Goal: Information Seeking & Learning: Learn about a topic

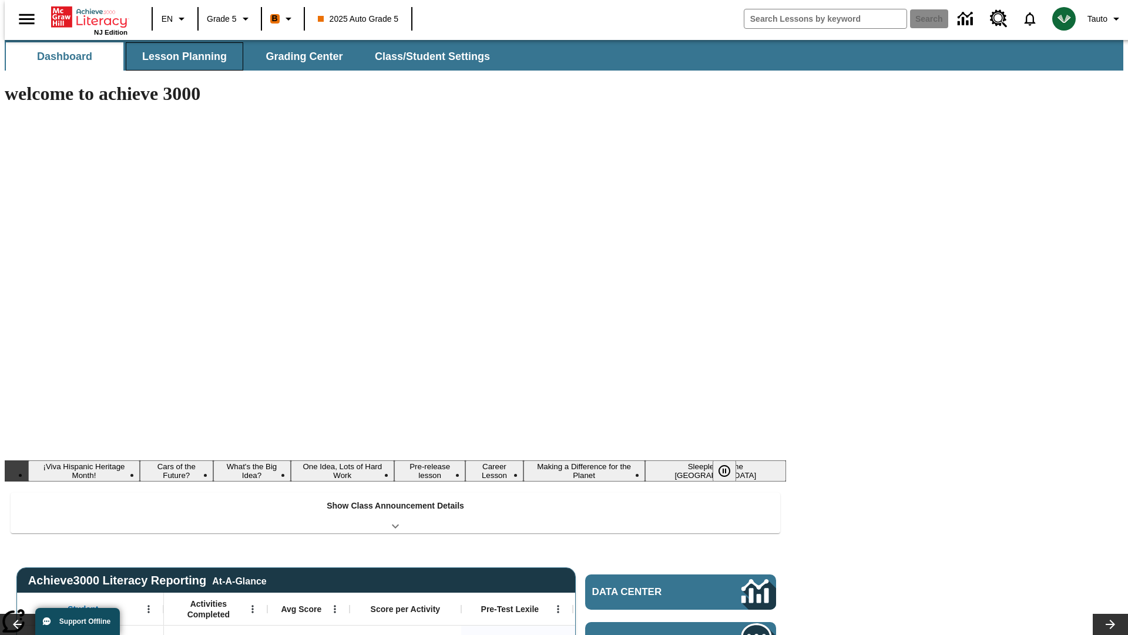
click at [180, 56] on button "Lesson Planning" at bounding box center [185, 56] width 118 height 28
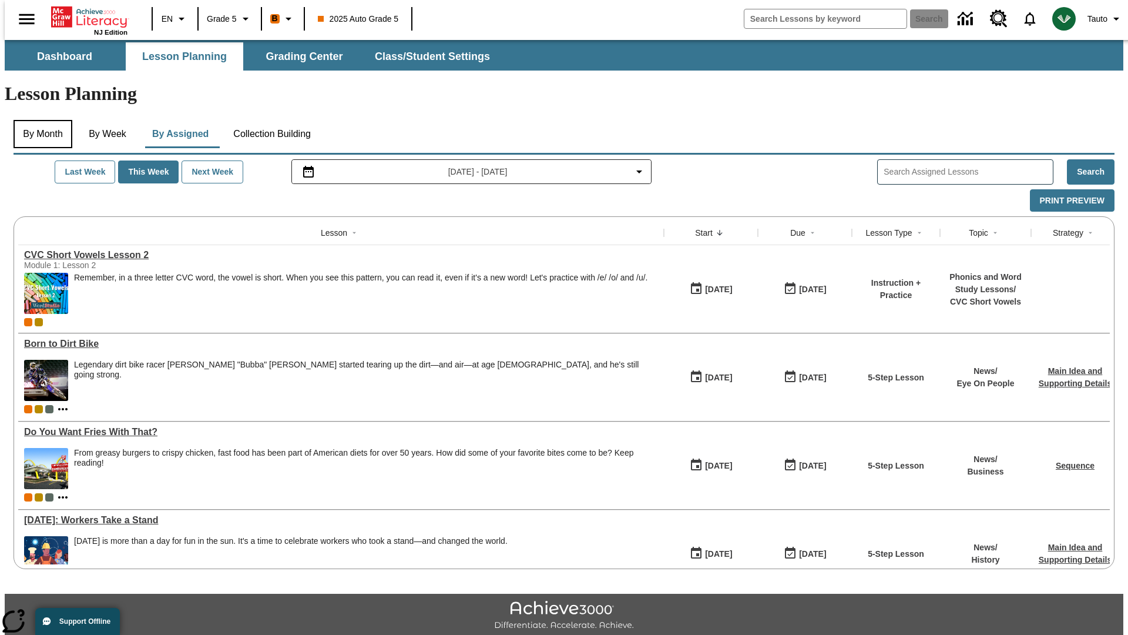
click at [39, 120] on button "By Month" at bounding box center [43, 134] width 59 height 28
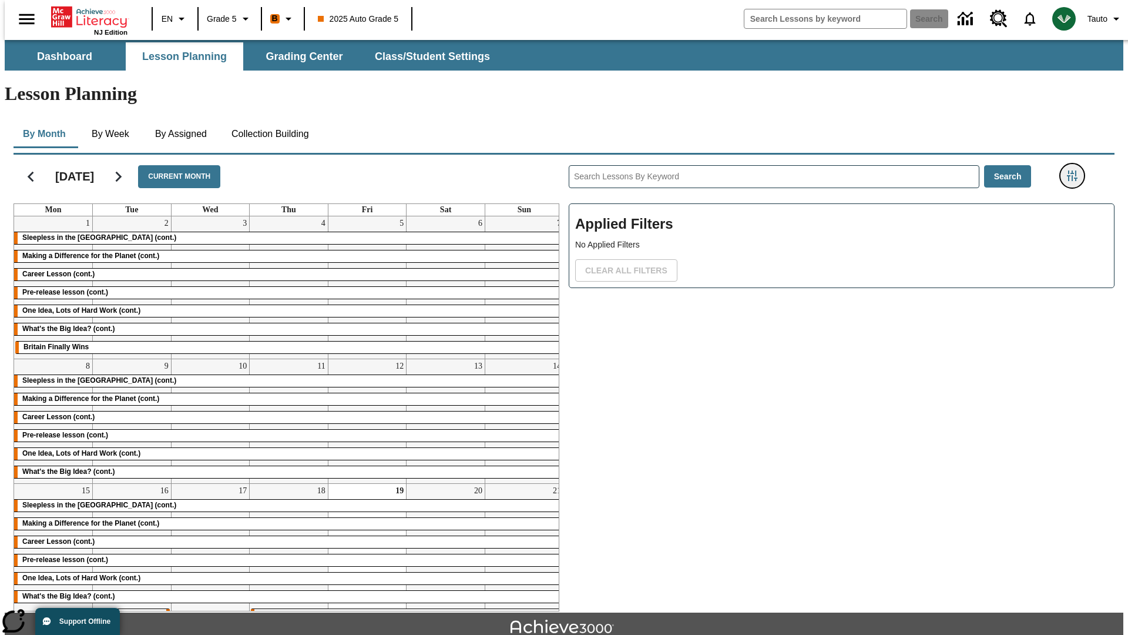
click at [1076, 170] on icon "Filters Side menu" at bounding box center [1072, 175] width 11 height 11
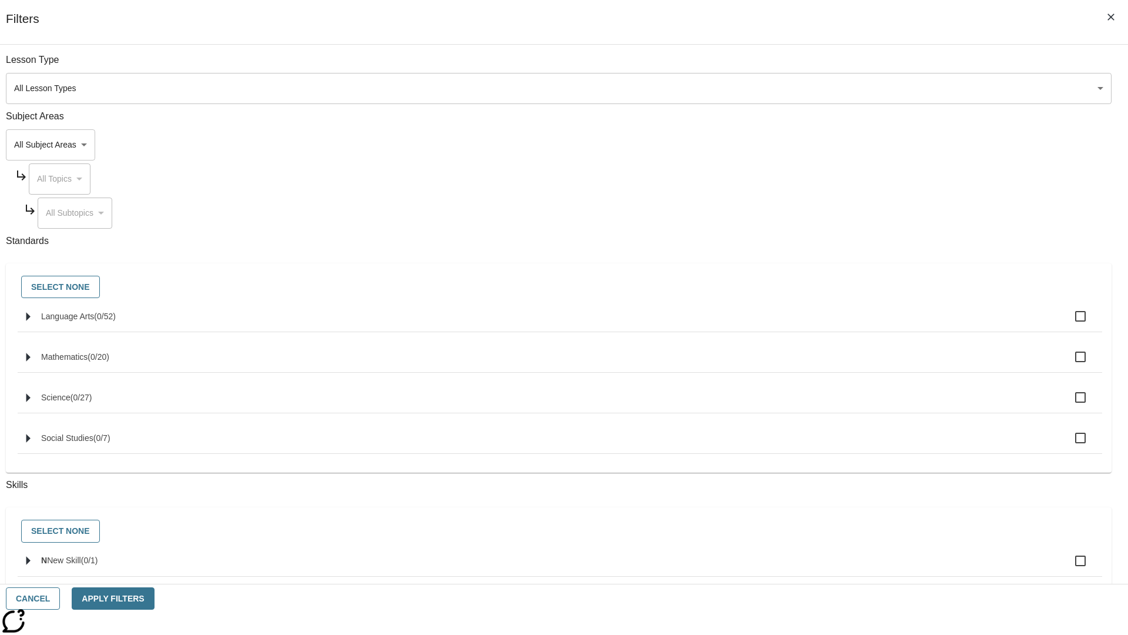
click at [846, 88] on body "Skip to main content NJ Edition EN Grade 5 B 2025 Auto Grade 5 Search 0 Tauto D…" at bounding box center [564, 364] width 1119 height 648
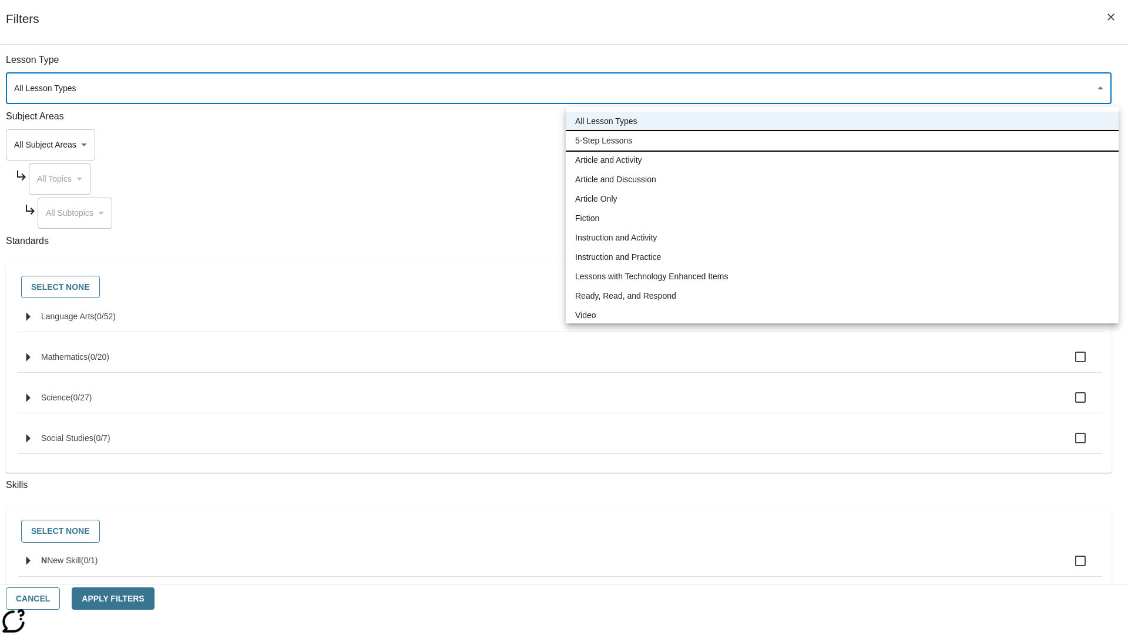
click at [842, 140] on li "5-Step Lessons" at bounding box center [842, 140] width 553 height 19
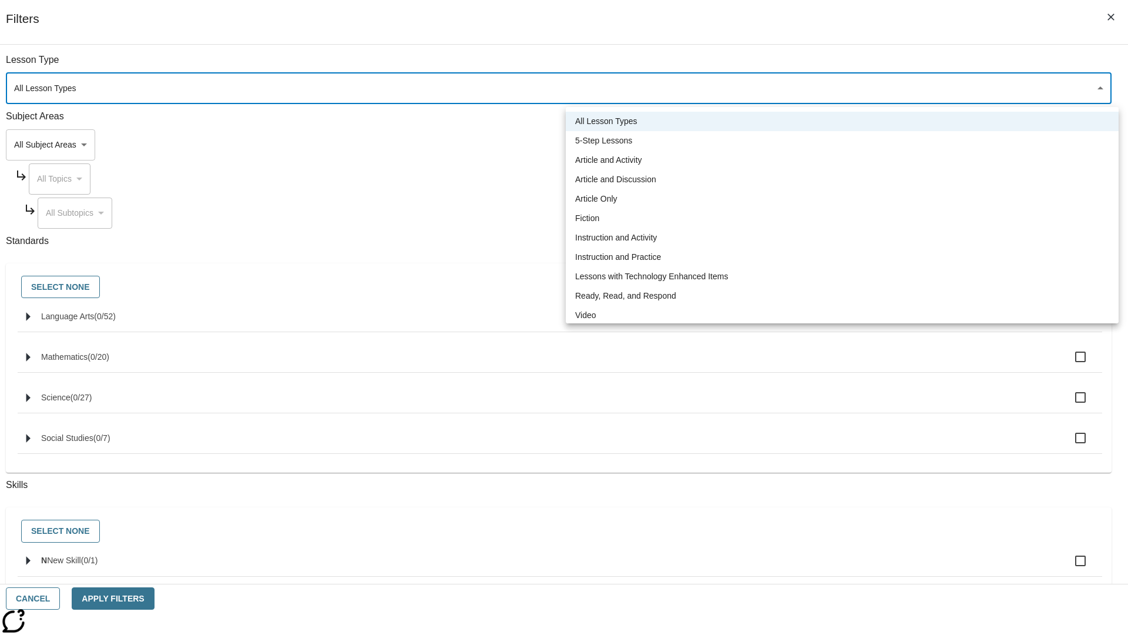
type input "1"
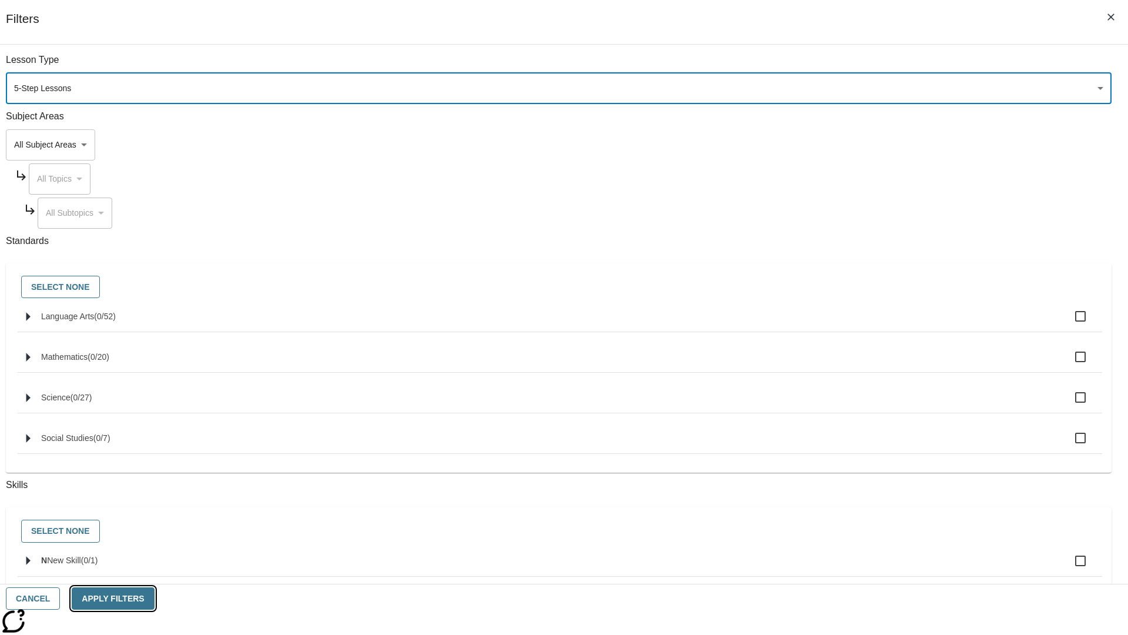
click at [154, 598] on button "Apply Filters" at bounding box center [113, 598] width 82 height 23
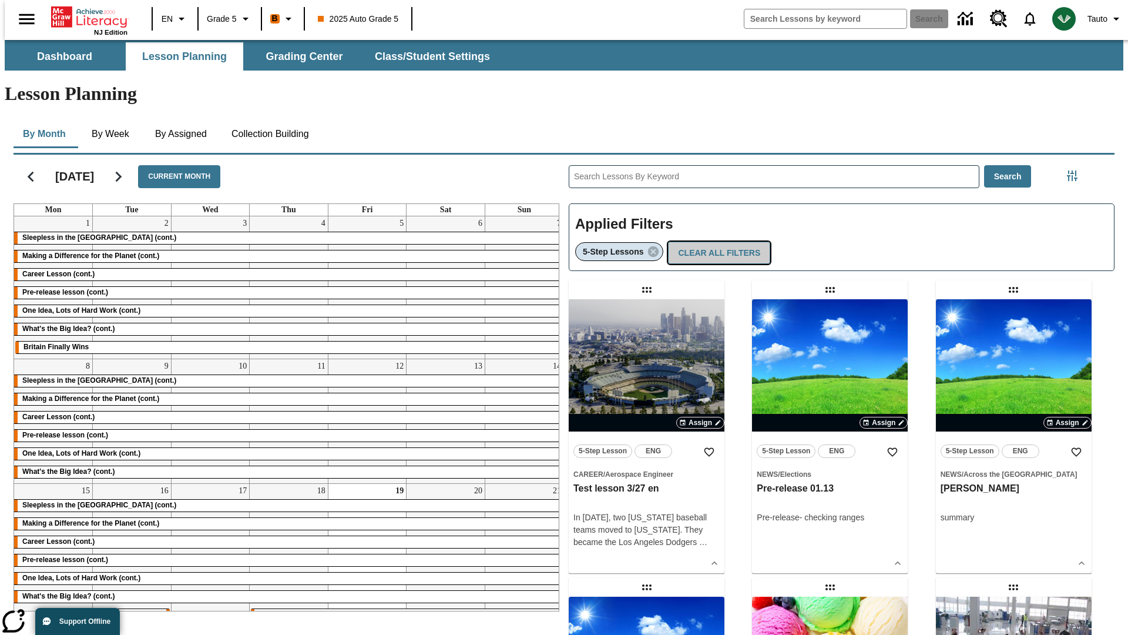
click at [716, 242] on button "Clear All Filters" at bounding box center [719, 253] width 102 height 23
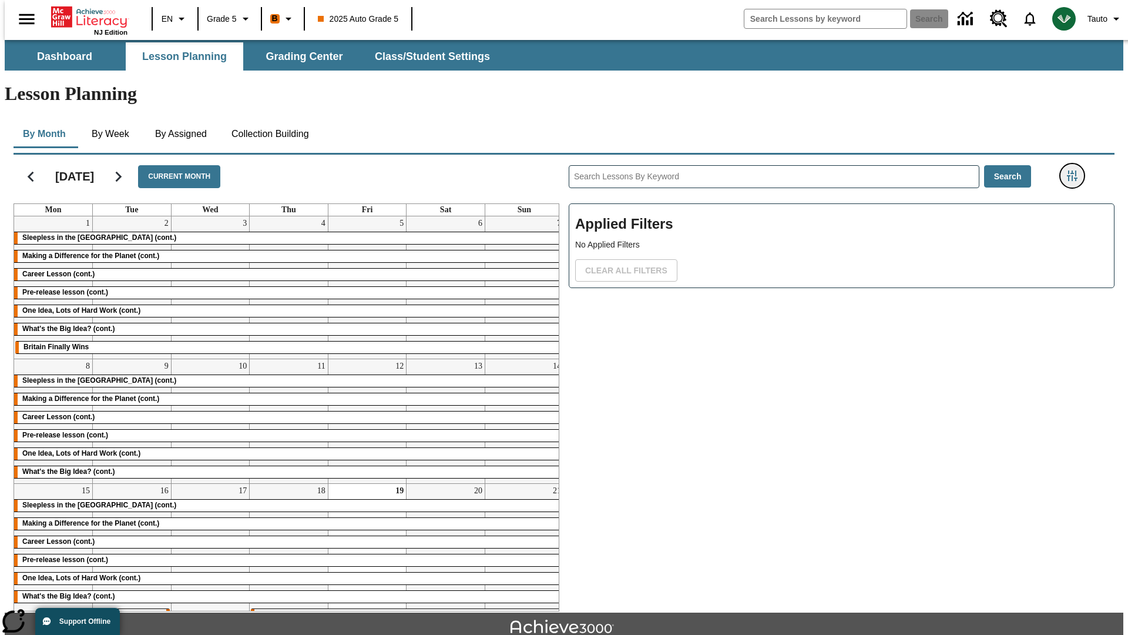
click at [1076, 170] on icon "Filters Side menu" at bounding box center [1072, 175] width 11 height 11
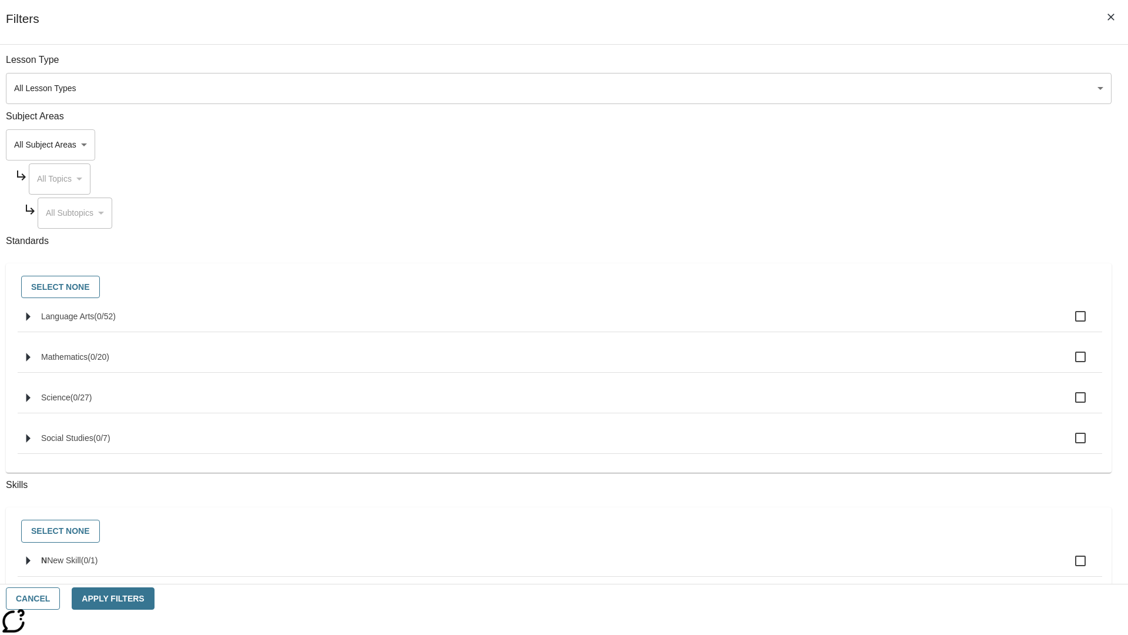
click at [846, 145] on body "Skip to main content NJ Edition EN Grade 5 B 2025 Auto Grade 5 Search 0 Tauto D…" at bounding box center [564, 364] width 1119 height 648
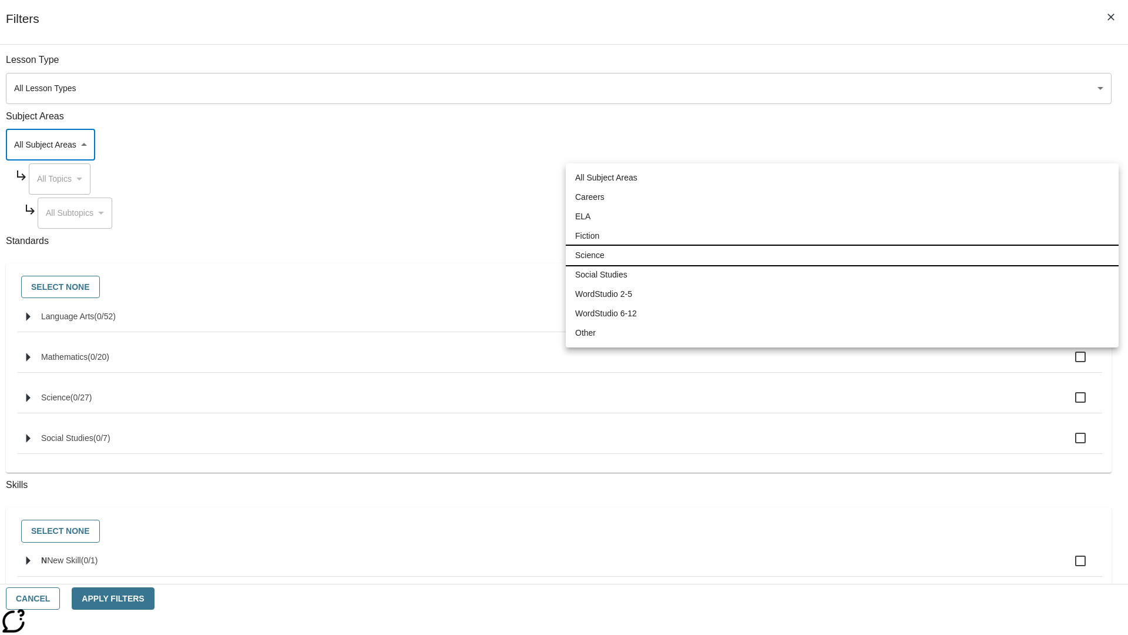
click at [842, 255] on li "Science" at bounding box center [842, 255] width 553 height 19
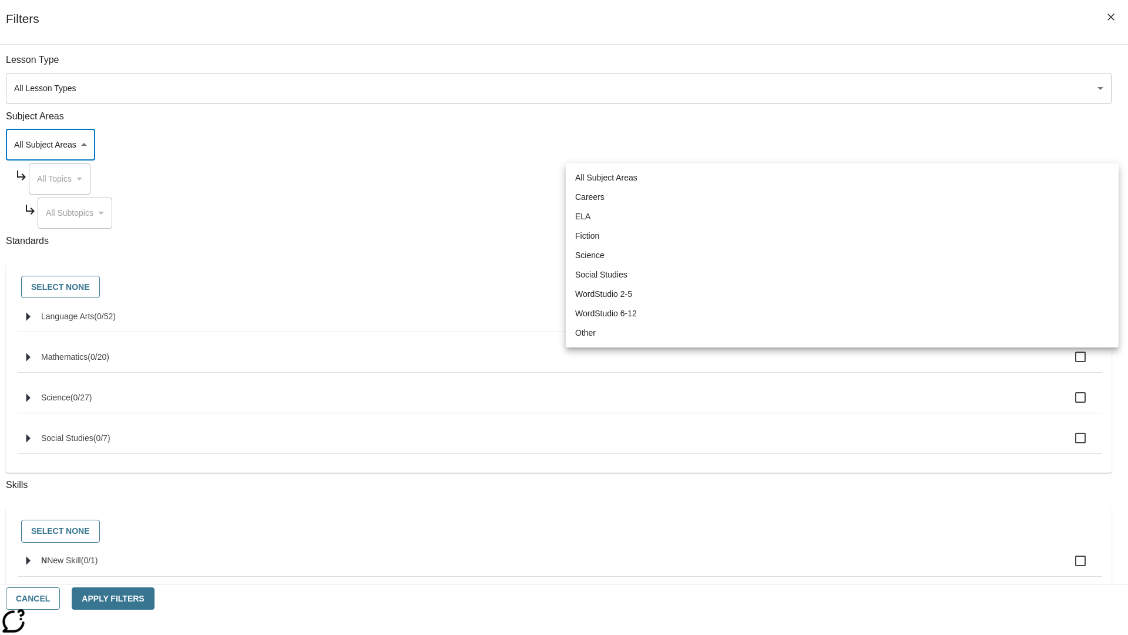
type input "2"
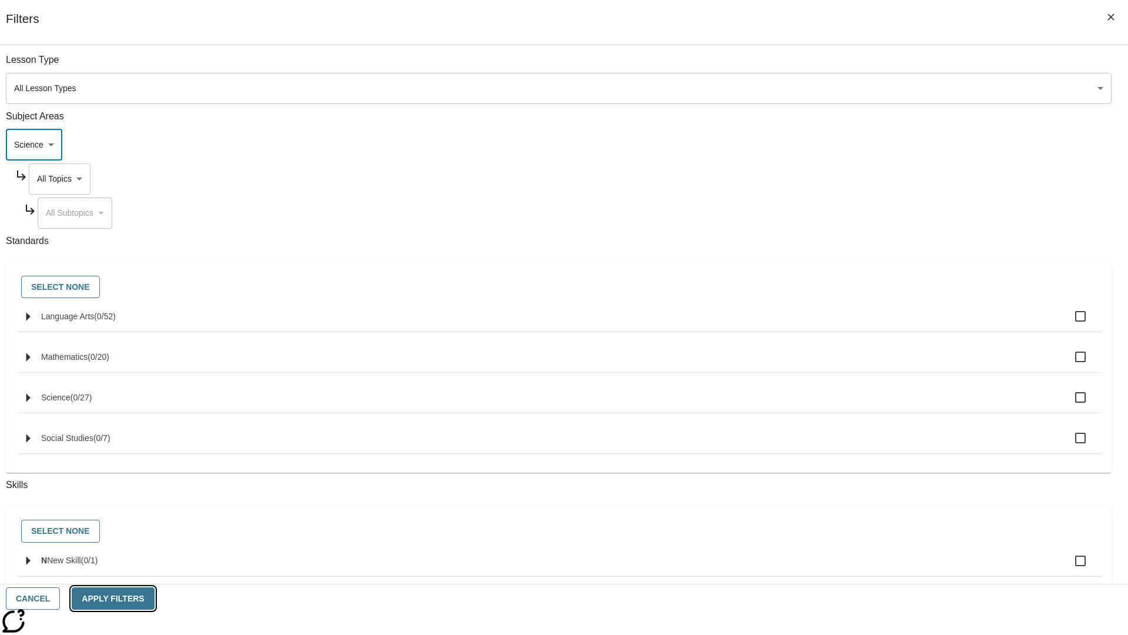
click at [154, 598] on button "Apply Filters" at bounding box center [113, 598] width 82 height 23
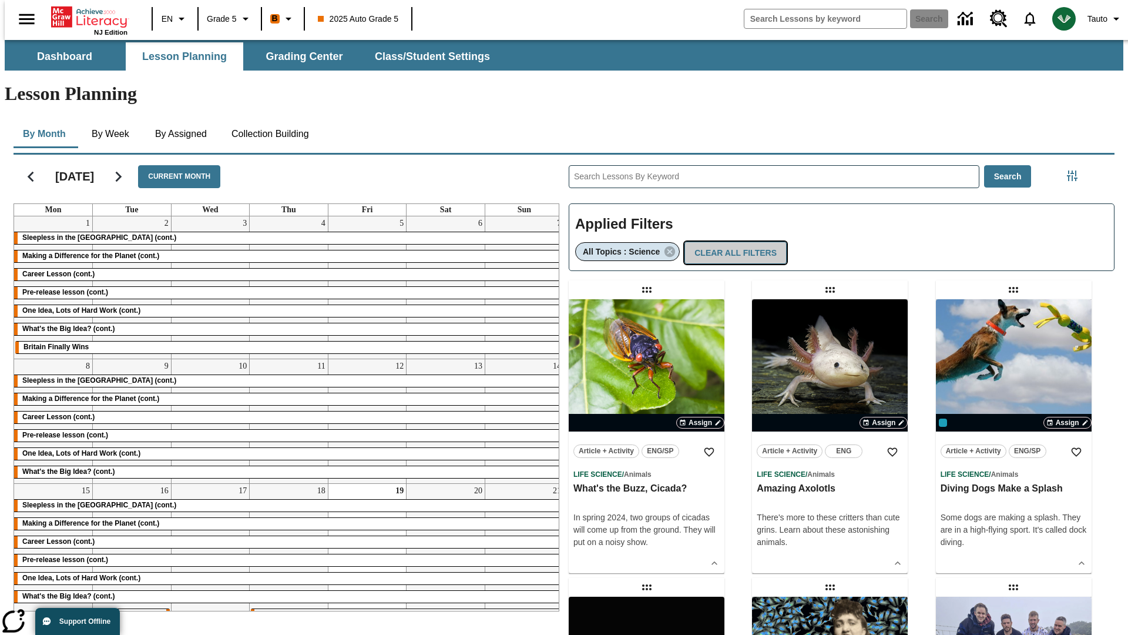
click at [730, 242] on button "Clear All Filters" at bounding box center [736, 253] width 102 height 23
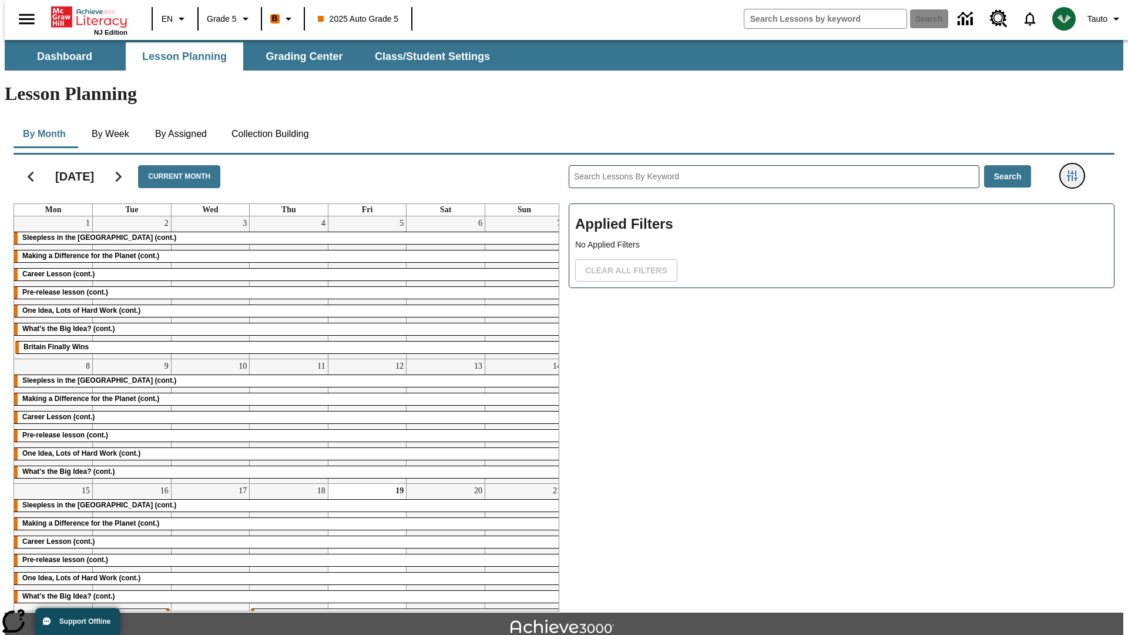
click at [1076, 170] on icon "Filters Side menu" at bounding box center [1072, 175] width 11 height 11
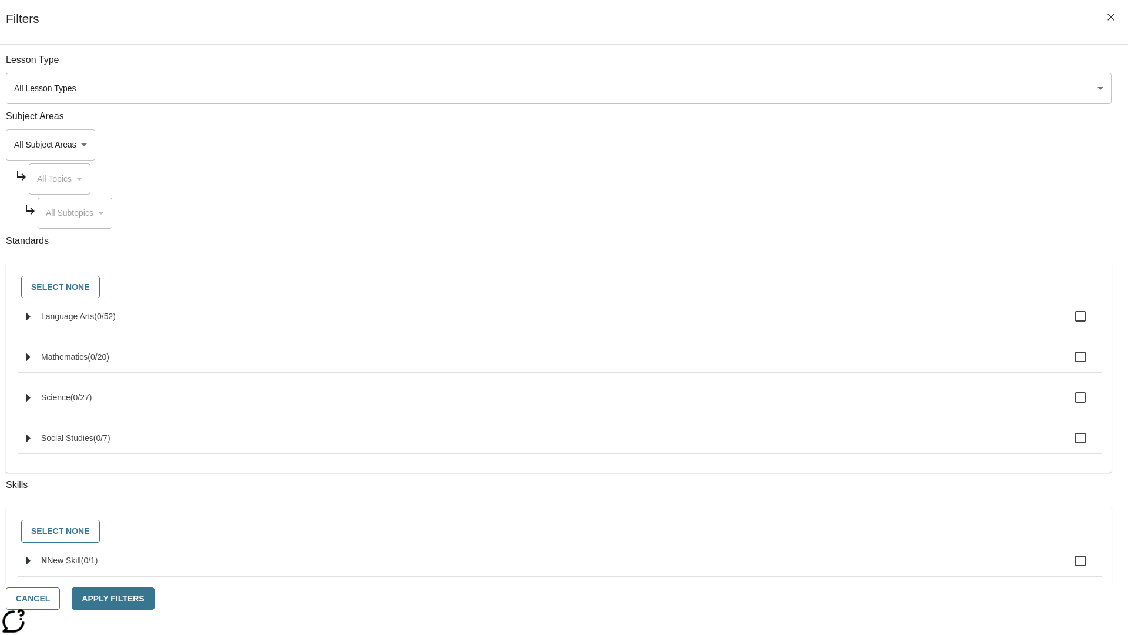
click at [94, 321] on span "Language Arts" at bounding box center [67, 315] width 53 height 9
click at [1068, 323] on input "Language Arts ( 0 / 52 )" at bounding box center [1080, 316] width 25 height 25
checkbox input "true"
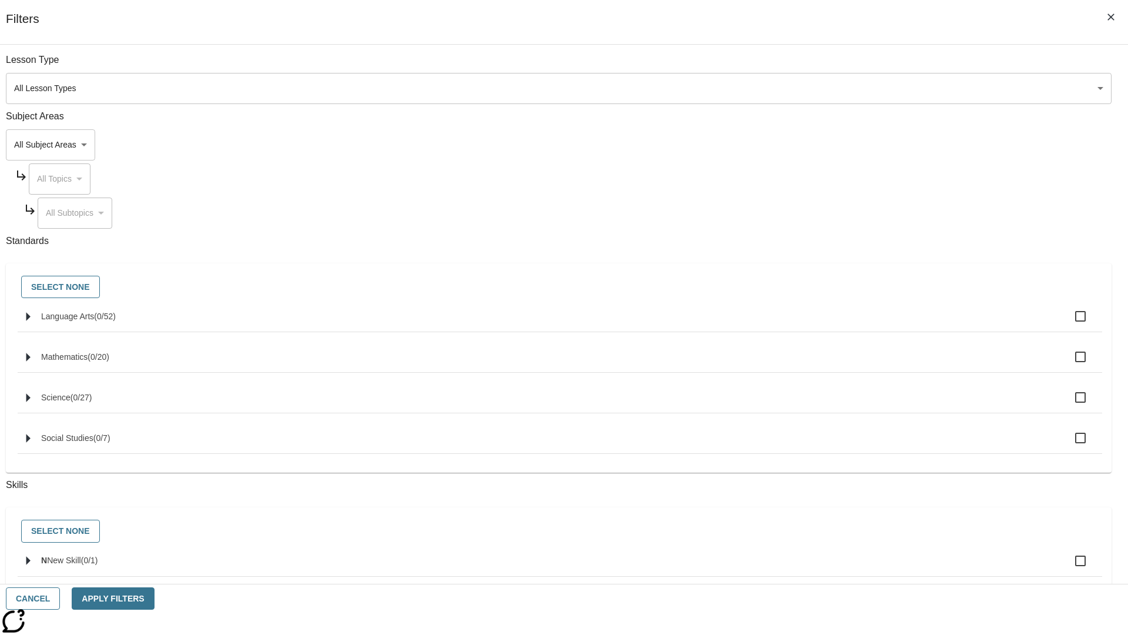
checkbox input "true"
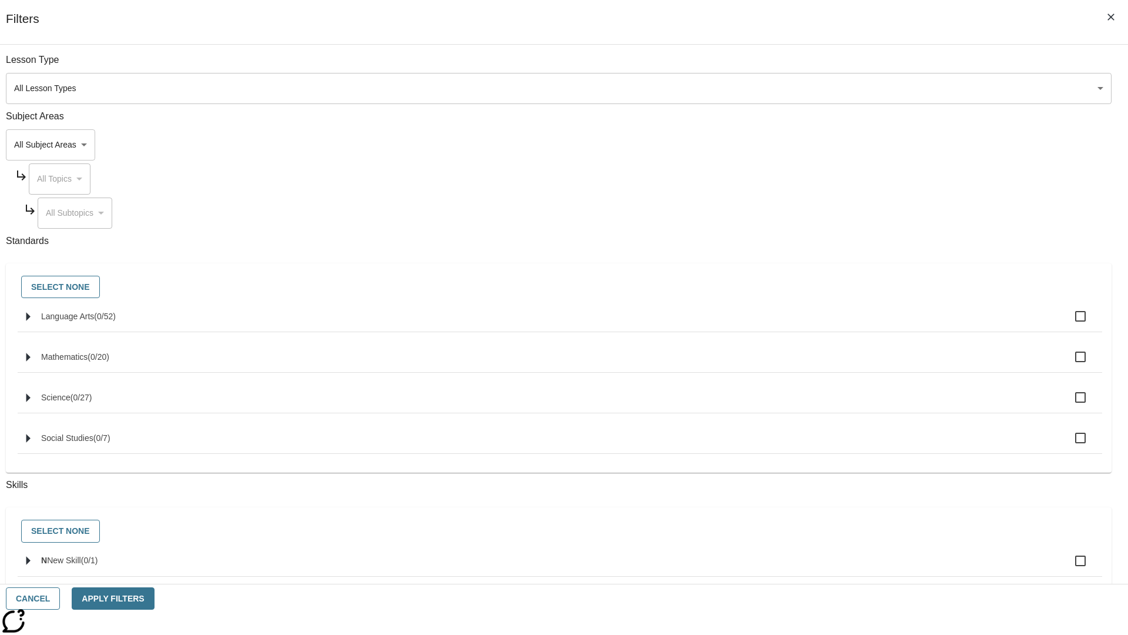
checkbox input "true"
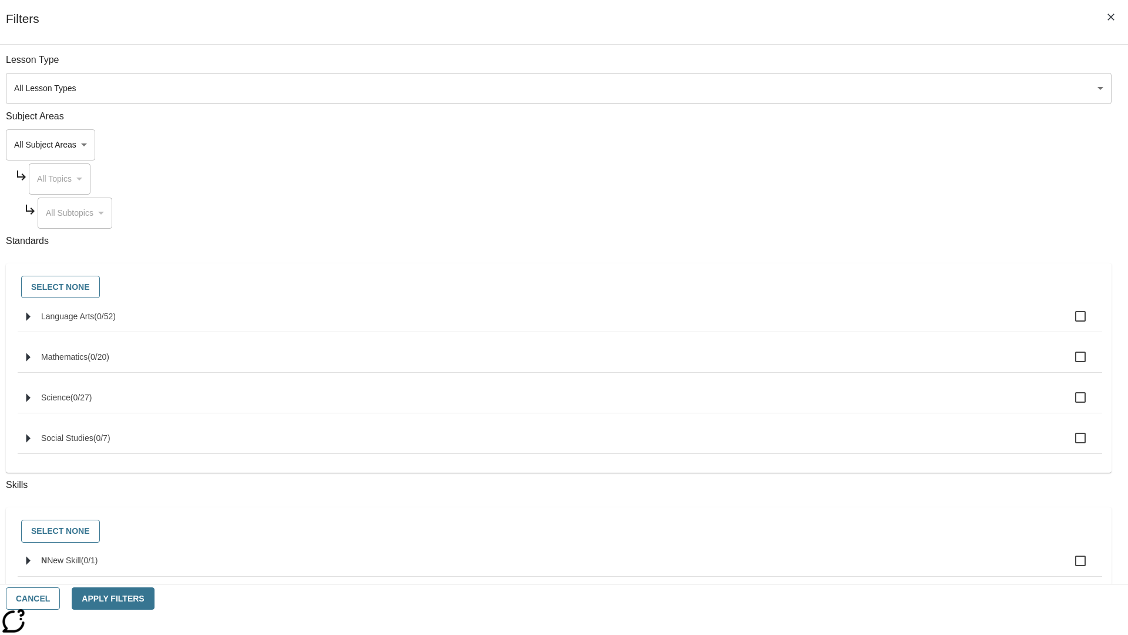
checkbox input "true"
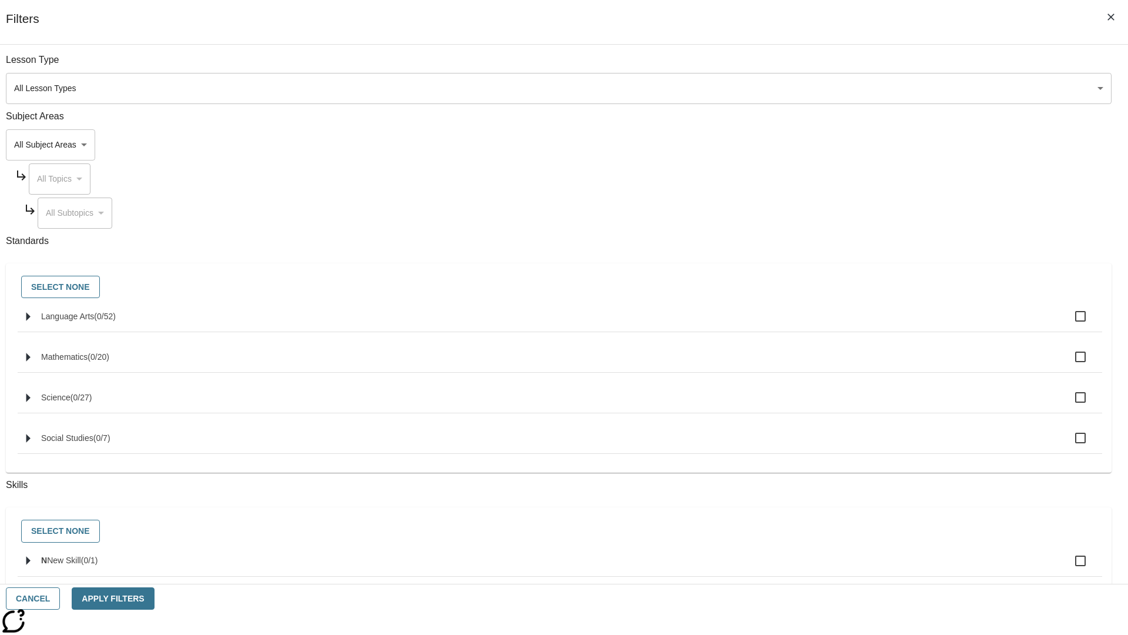
checkbox input "true"
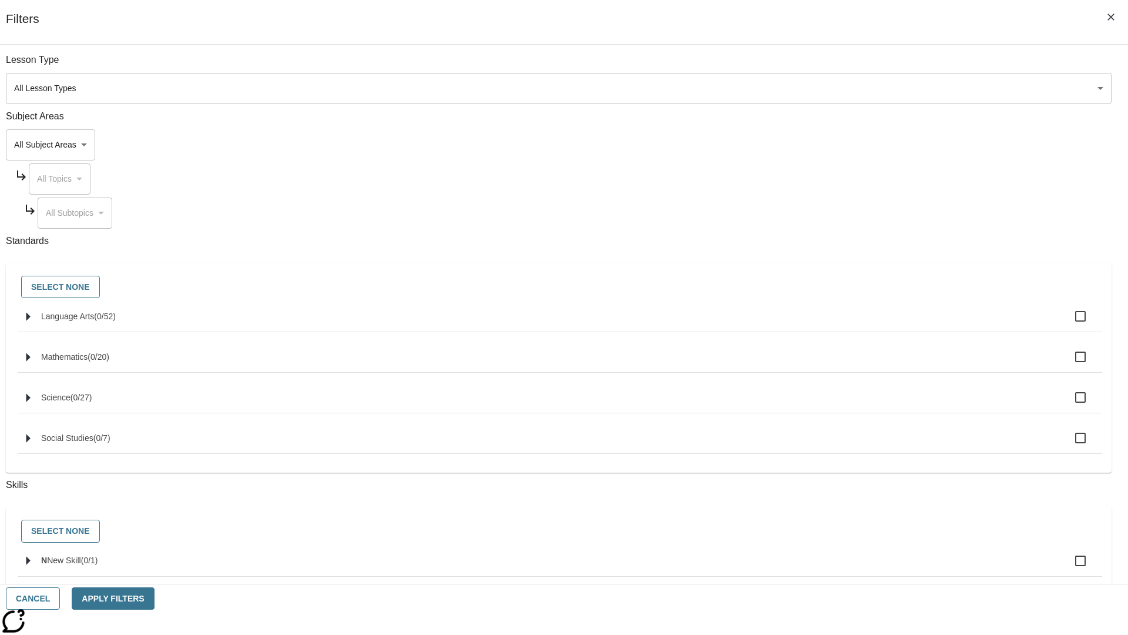
checkbox input "true"
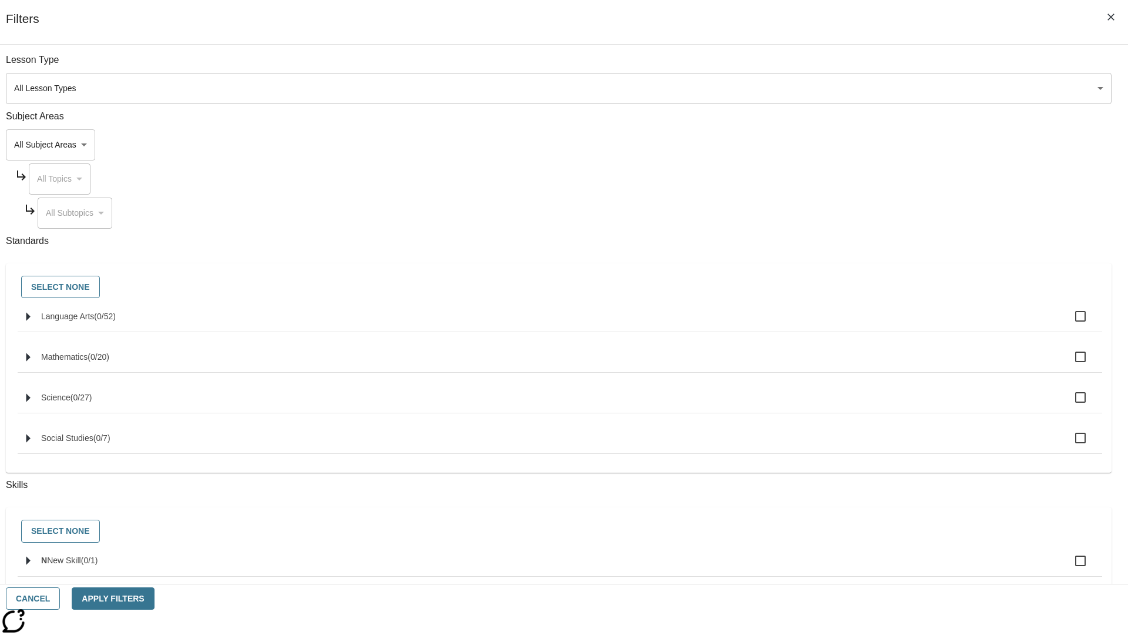
checkbox input "true"
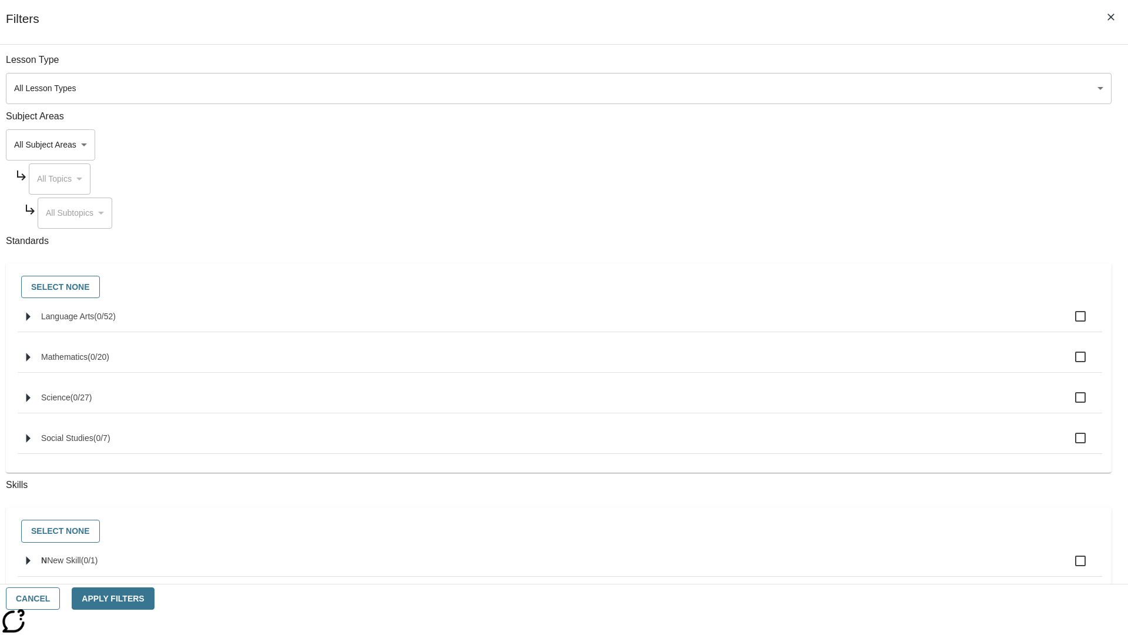
checkbox input "true"
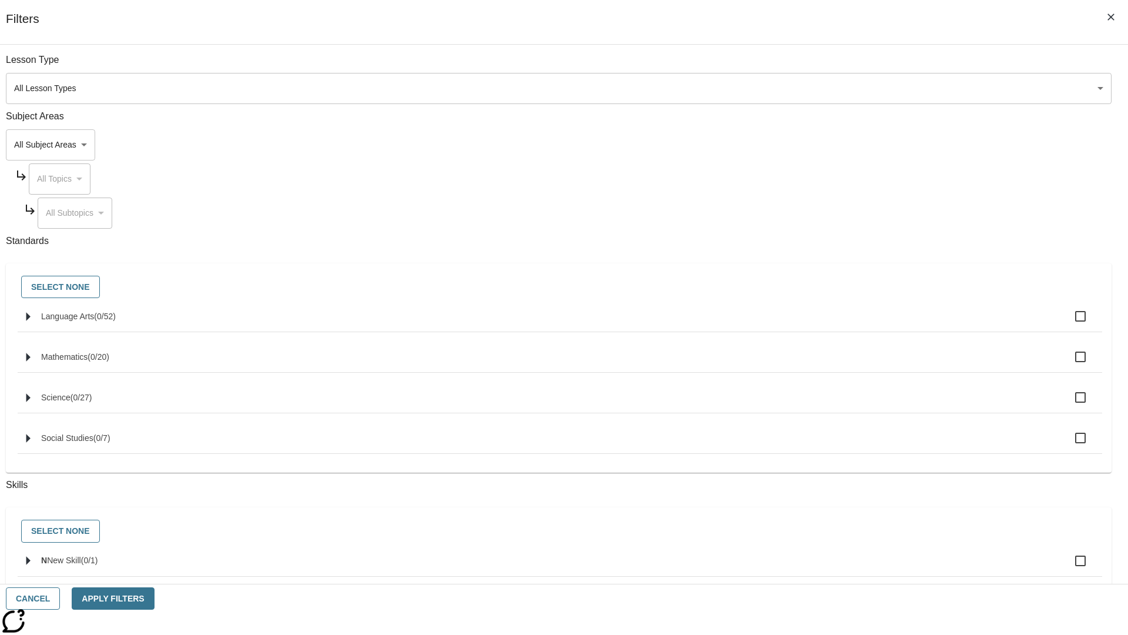
checkbox input "true"
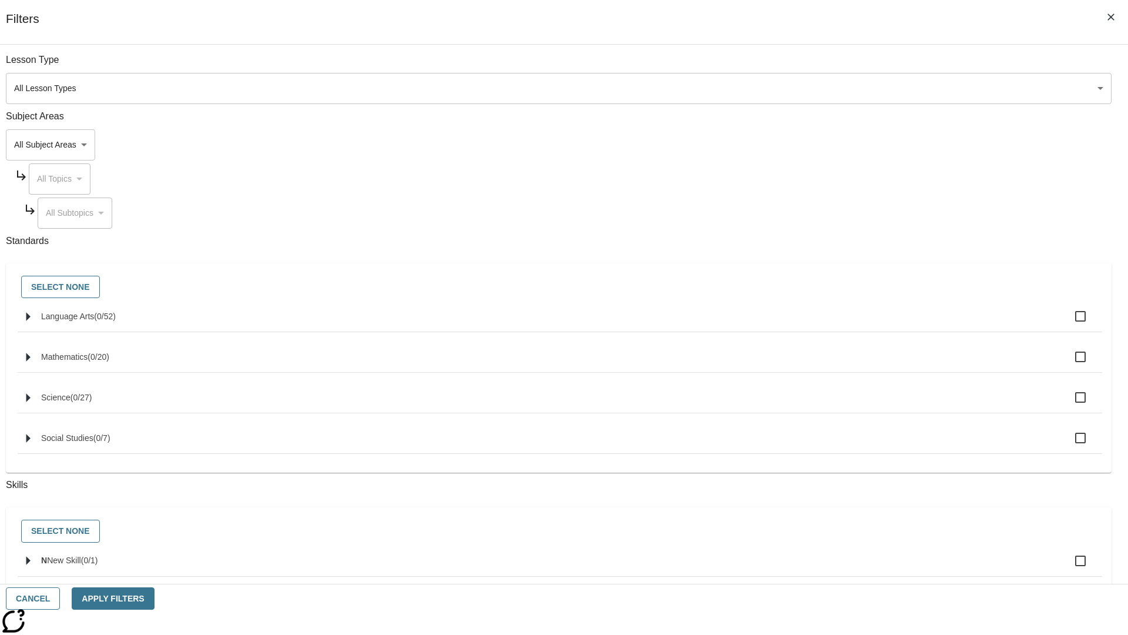
checkbox input "true"
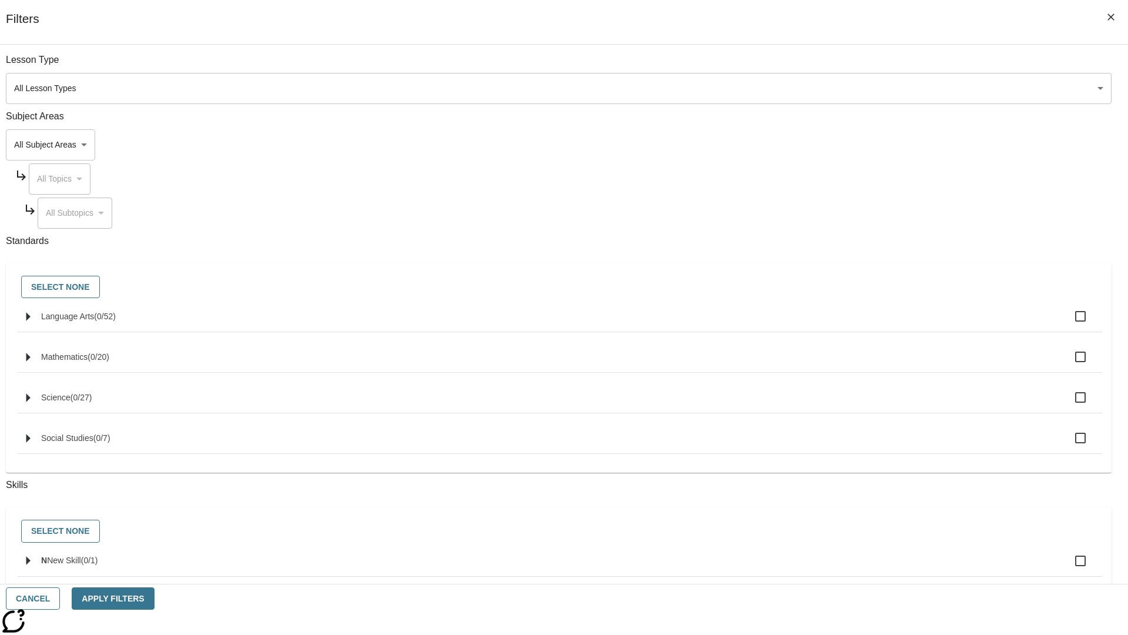
checkbox input "true"
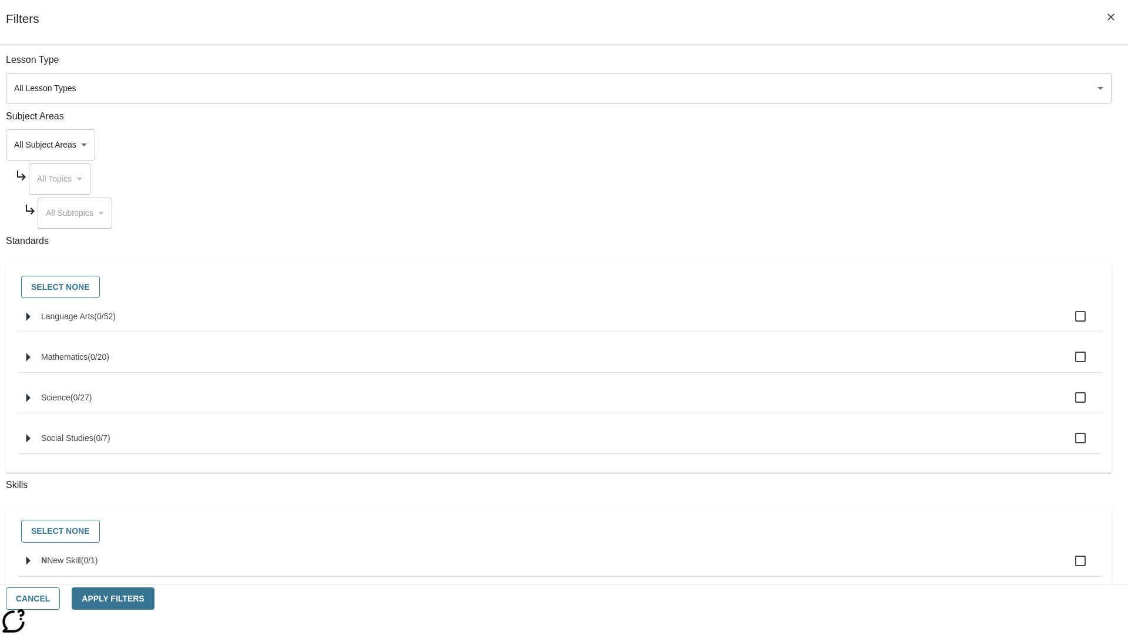
checkbox input "true"
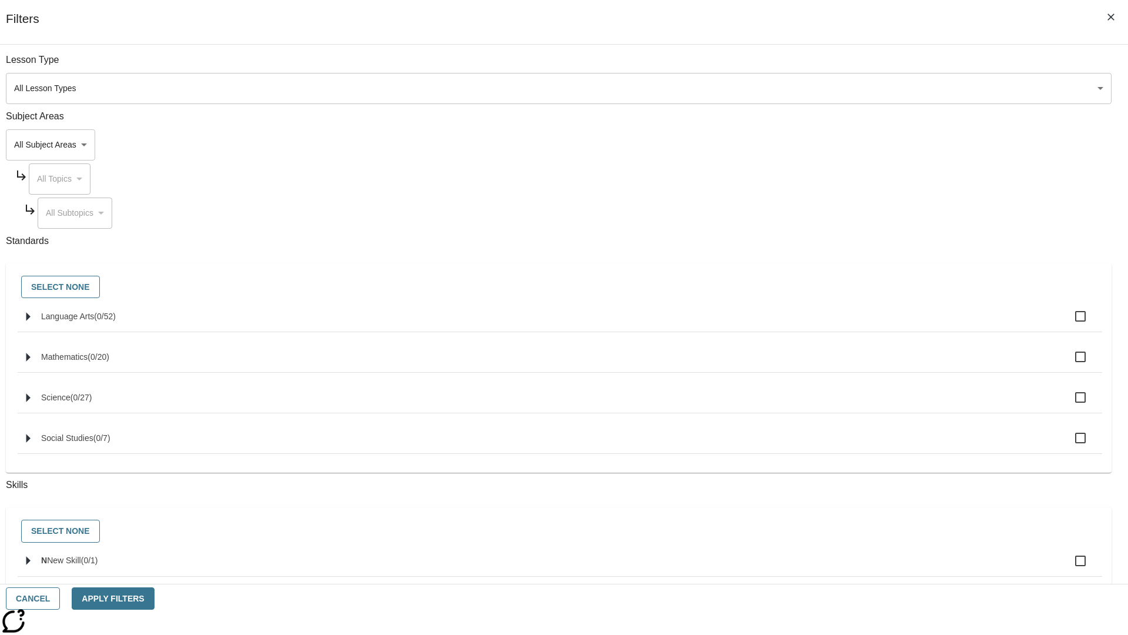
checkbox input "true"
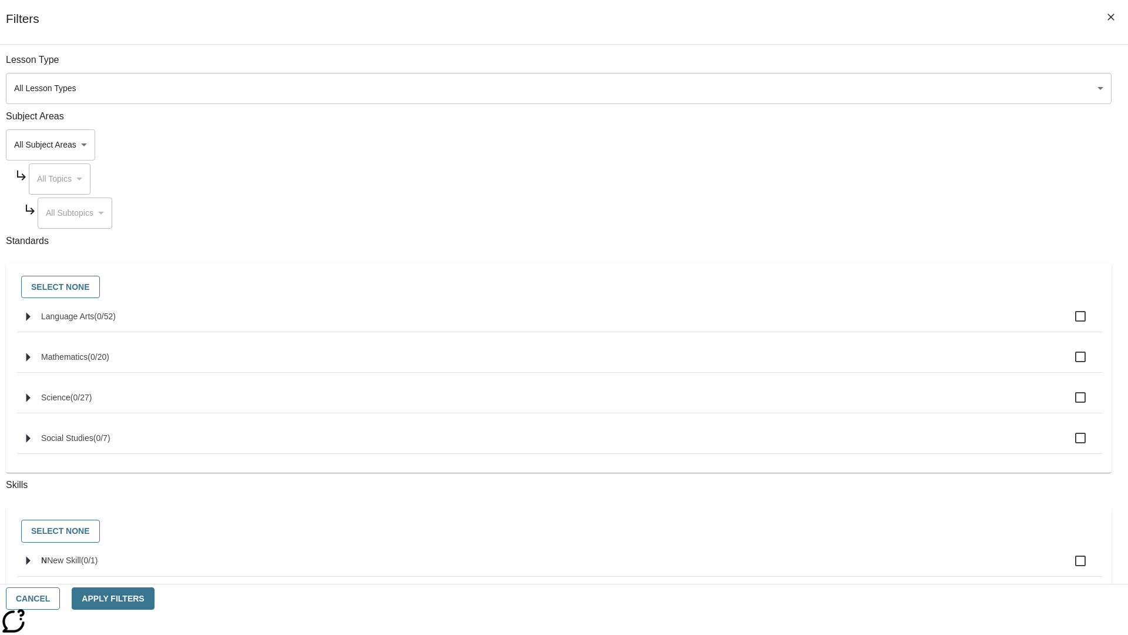
checkbox input "true"
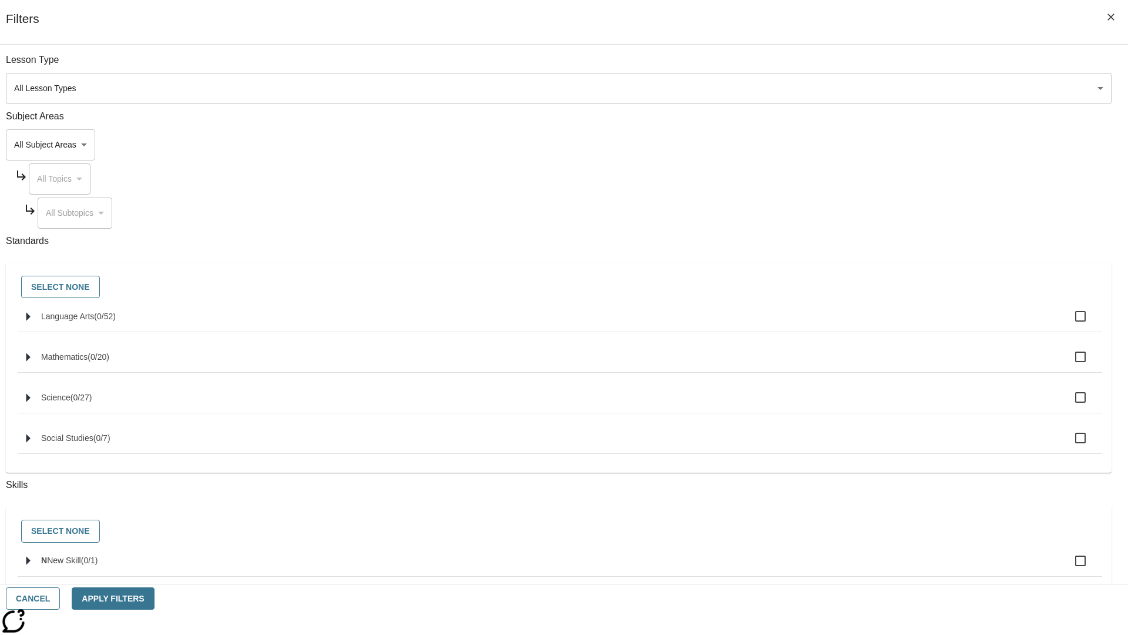
checkbox input "true"
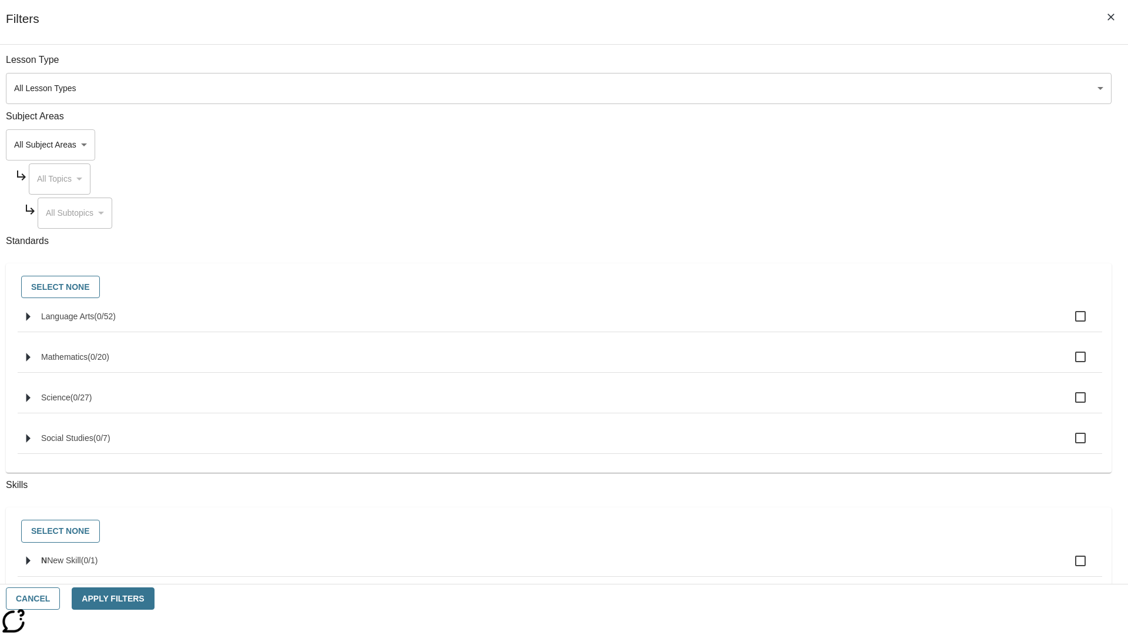
checkbox input "true"
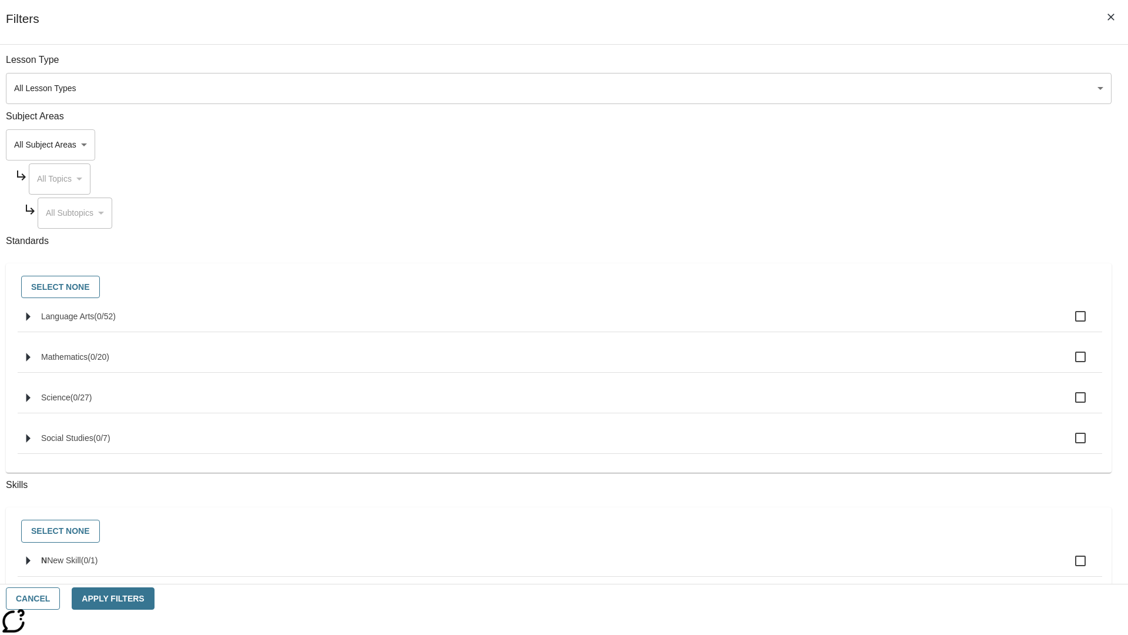
checkbox input "true"
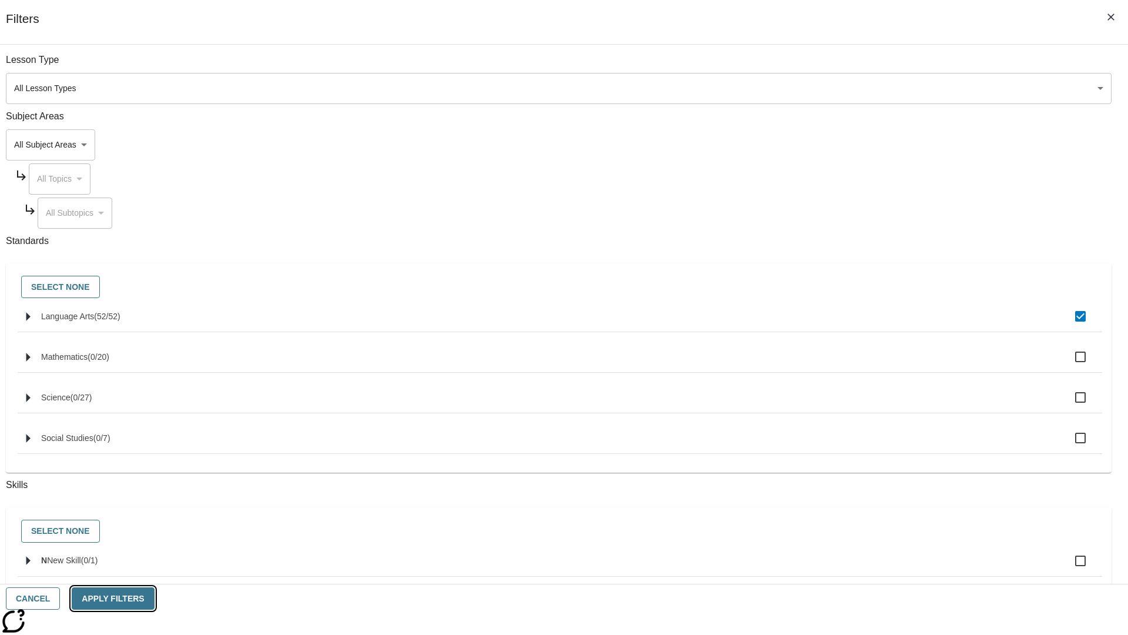
click at [154, 598] on button "Apply Filters" at bounding box center [113, 598] width 82 height 23
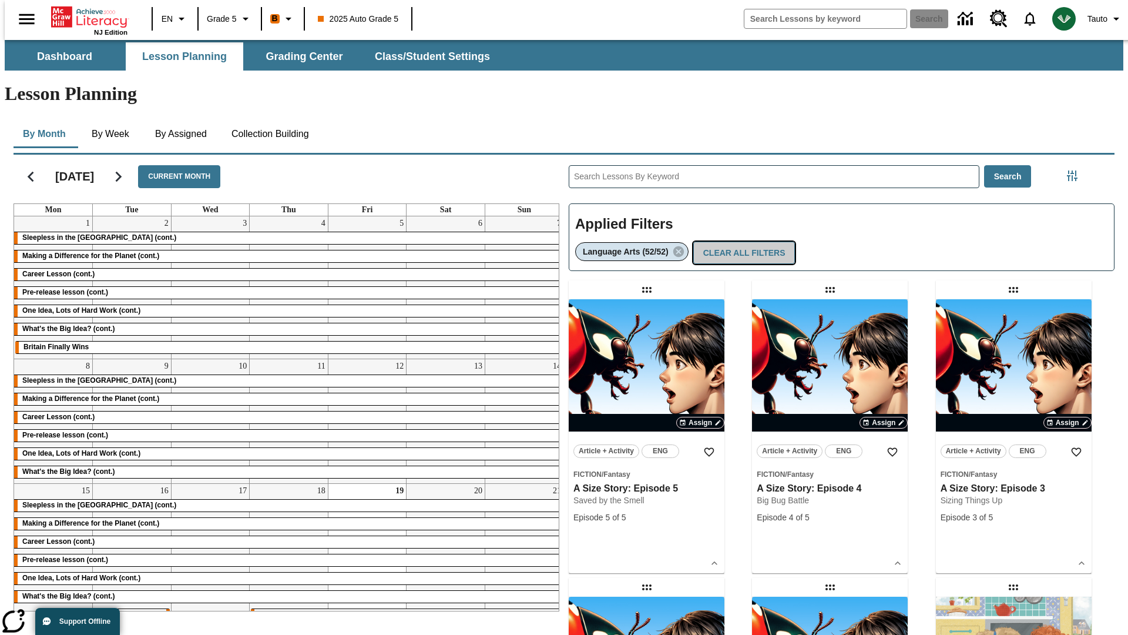
click at [742, 242] on button "Clear All Filters" at bounding box center [744, 253] width 102 height 23
click at [1076, 170] on icon "Filters Side menu" at bounding box center [1072, 175] width 11 height 11
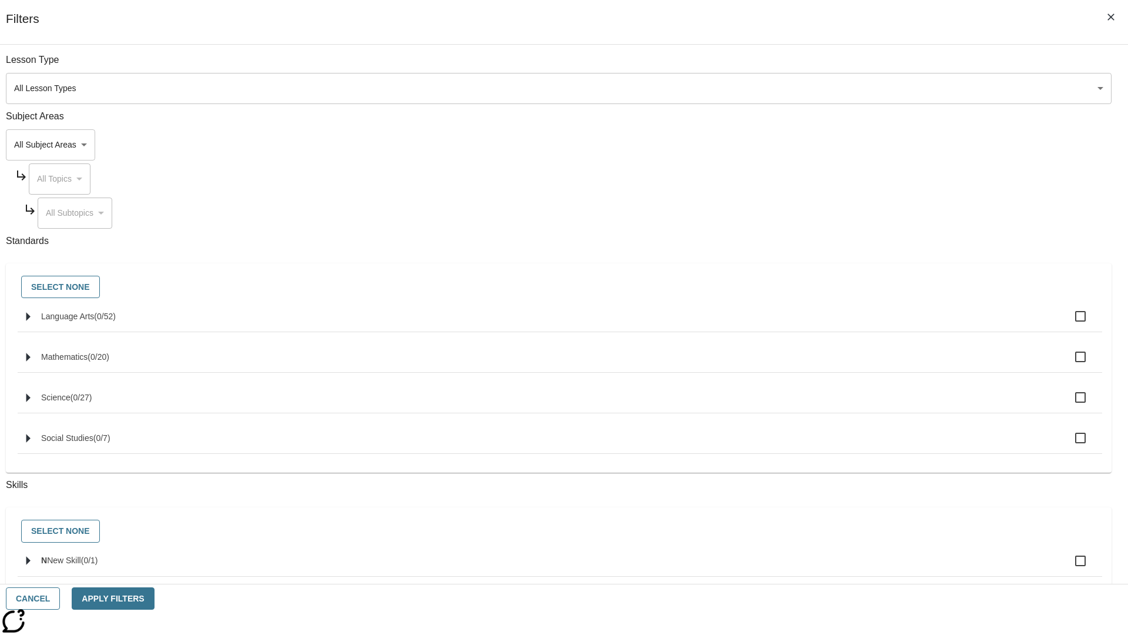
click at [847, 568] on label "N New Skill ( 0 / 1 )" at bounding box center [567, 560] width 1052 height 25
click at [1068, 568] on input "N New Skill ( 0 / 1 )" at bounding box center [1080, 560] width 25 height 25
checkbox input "true"
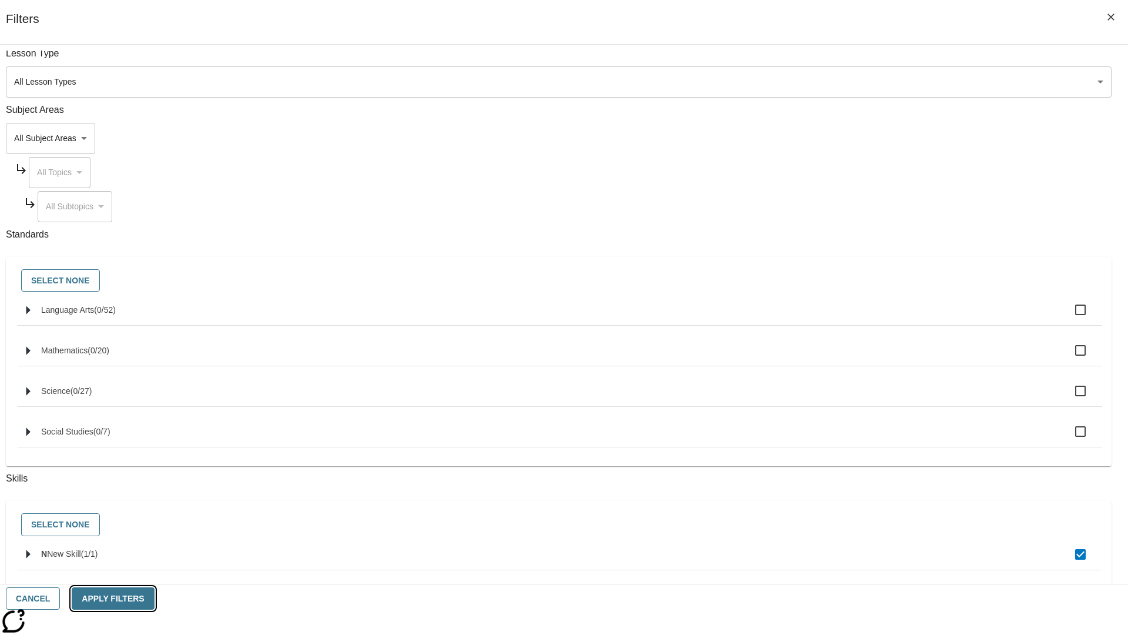
click at [154, 598] on button "Apply Filters" at bounding box center [113, 598] width 82 height 23
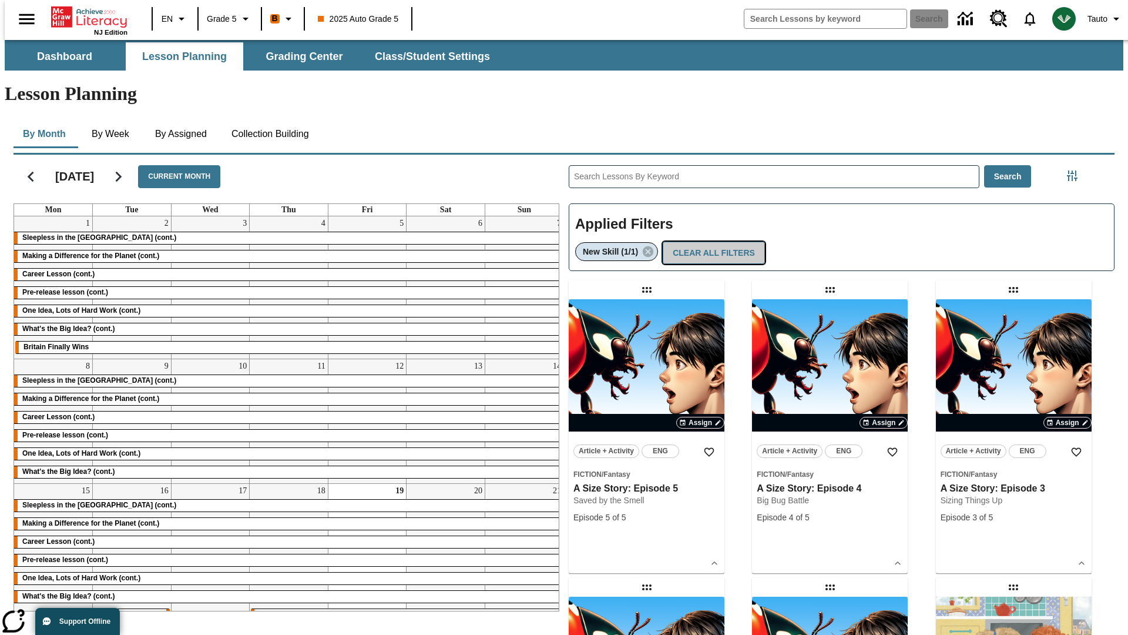
click at [711, 242] on button "Clear All Filters" at bounding box center [714, 253] width 102 height 23
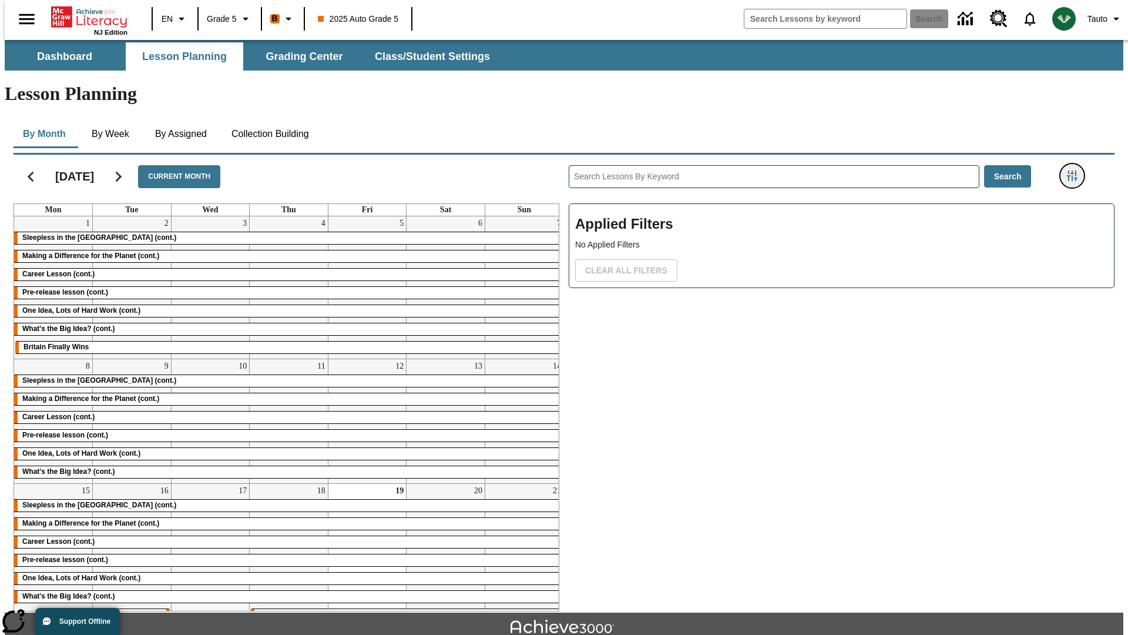
click at [1076, 170] on icon "Filters Side menu" at bounding box center [1072, 175] width 11 height 11
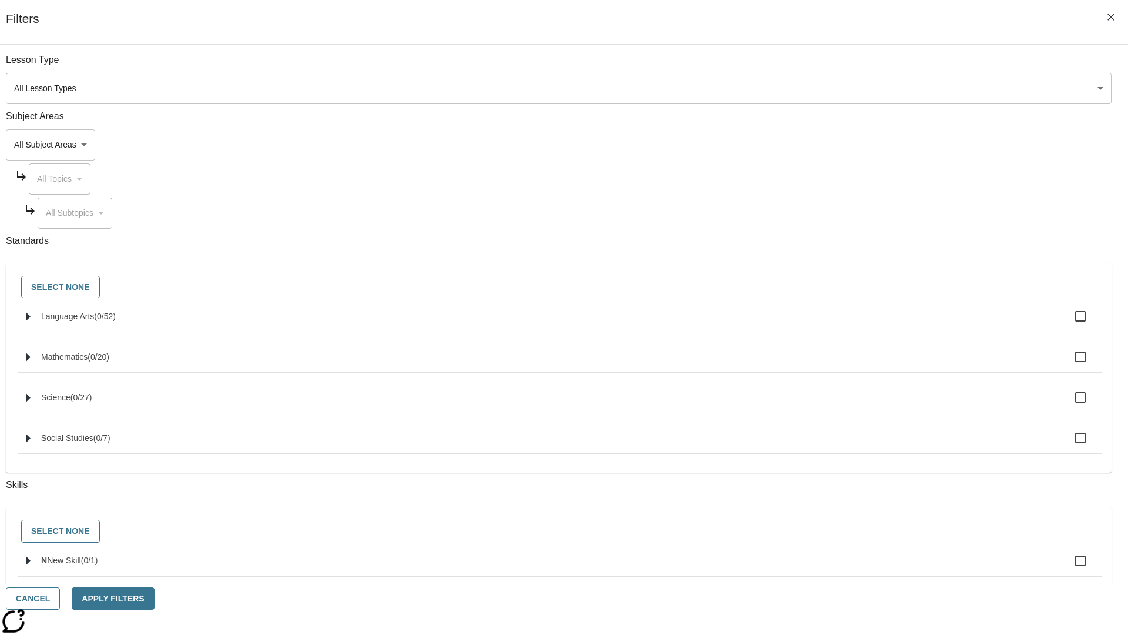
checkbox input "true"
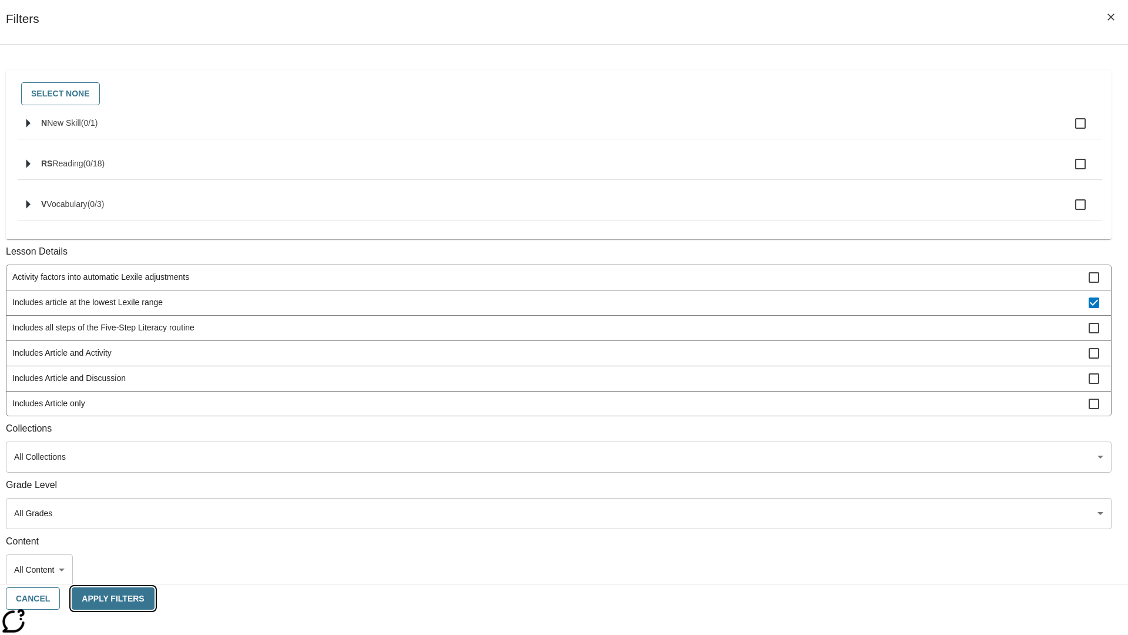
click at [154, 598] on button "Apply Filters" at bounding box center [113, 598] width 82 height 23
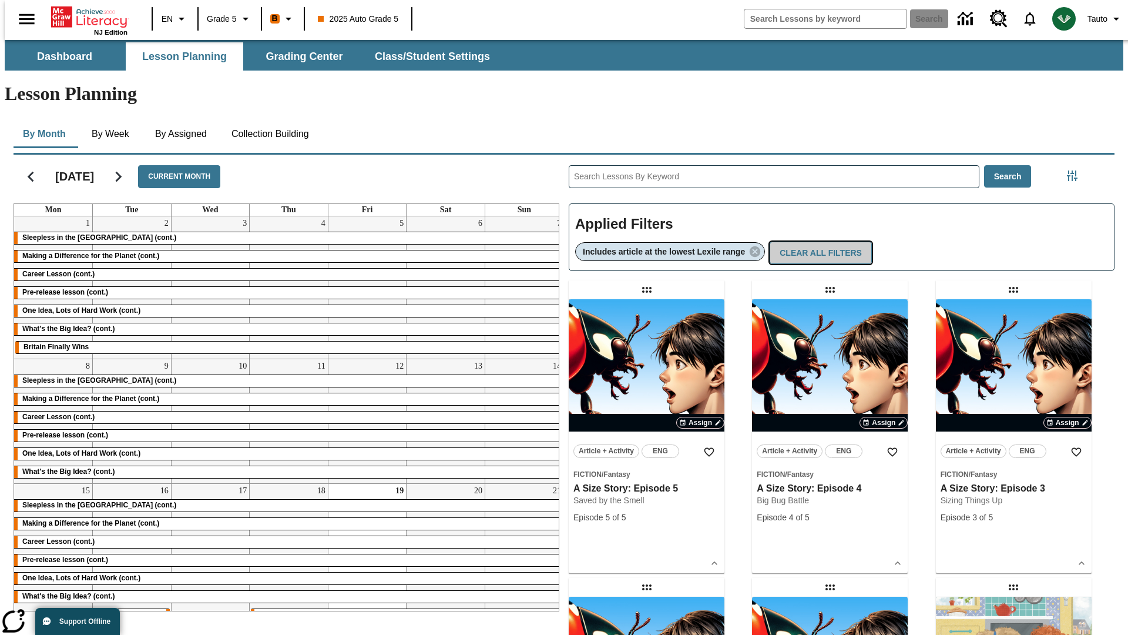
click at [823, 242] on button "Clear All Filters" at bounding box center [821, 253] width 102 height 23
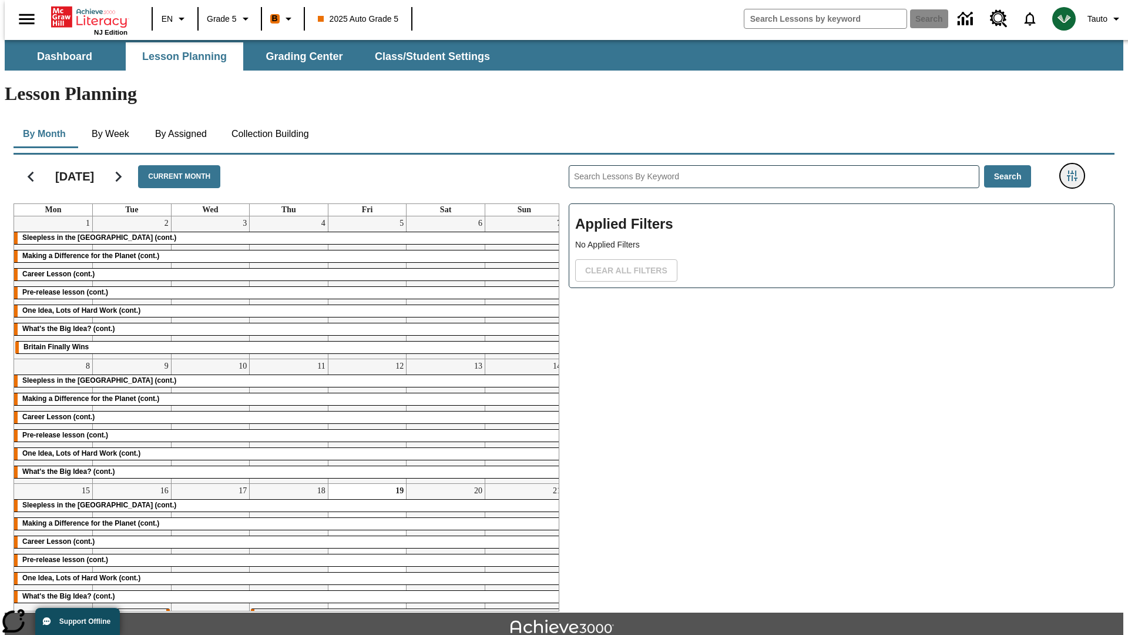
click at [1076, 170] on icon "Filters Side menu" at bounding box center [1072, 175] width 11 height 11
